Goal: Task Accomplishment & Management: Manage account settings

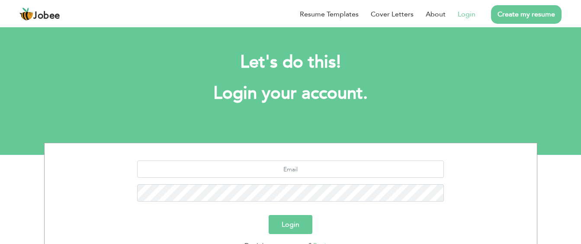
click at [466, 16] on link "Login" at bounding box center [467, 14] width 18 height 10
click at [335, 165] on input "text" at bounding box center [290, 168] width 307 height 17
type input "engrkamlesh8@gmail.com"
click at [291, 218] on button "Login" at bounding box center [291, 224] width 44 height 19
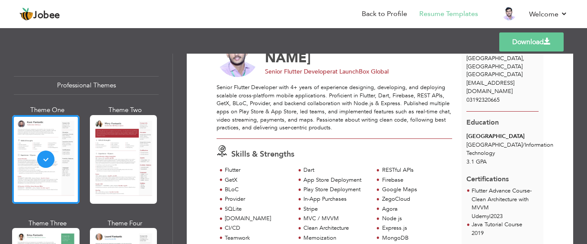
scroll to position [58, 0]
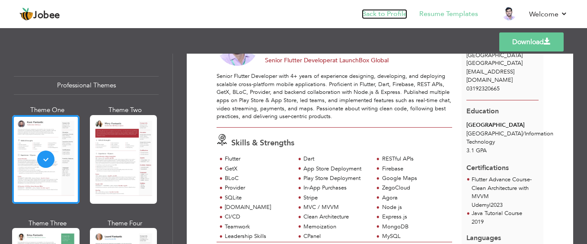
click at [398, 10] on link "Back to Profile" at bounding box center [384, 14] width 45 height 10
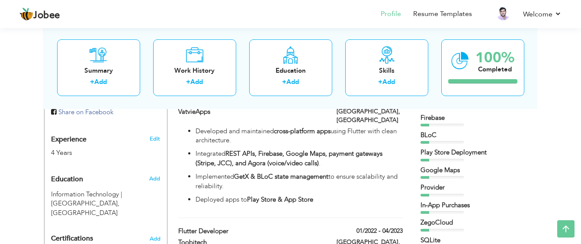
scroll to position [323, 0]
